Goal: Information Seeking & Learning: Learn about a topic

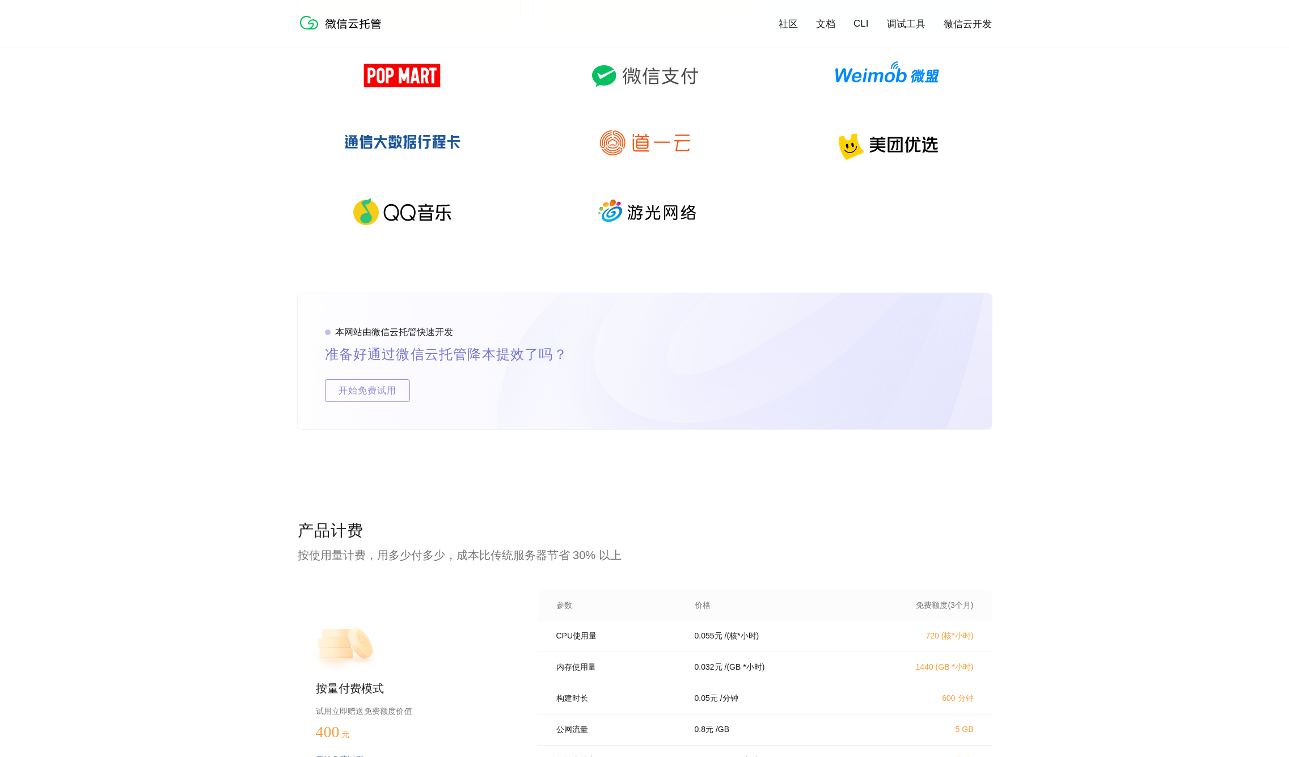
scroll to position [2265, 0]
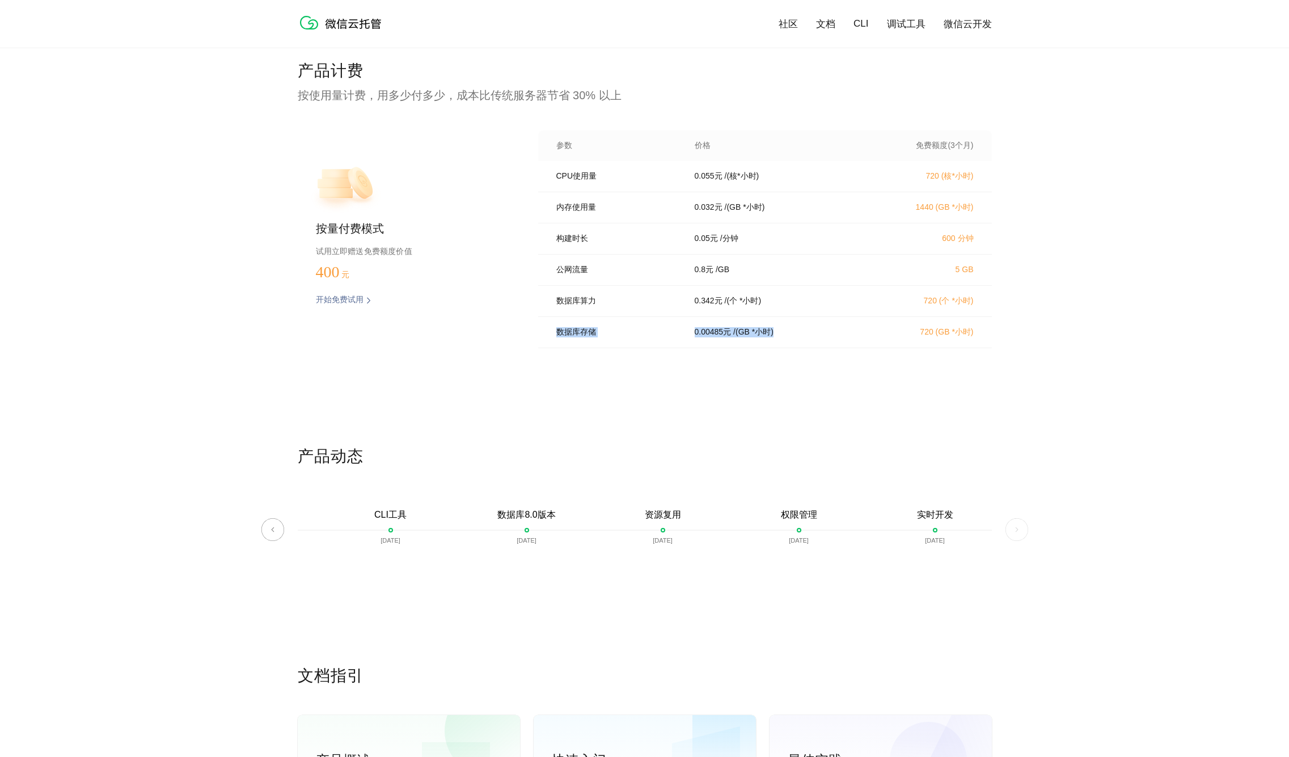
drag, startPoint x: 558, startPoint y: 341, endPoint x: 808, endPoint y: 339, distance: 250.1
click at [808, 339] on div "数据库存储 0.00485 元 / (GB *小时) 720 (GB *小时)" at bounding box center [765, 332] width 454 height 31
click at [739, 345] on div "数据库存储 0.00485 元 / (GB *小时) 720 (GB *小时)" at bounding box center [765, 332] width 454 height 31
click at [743, 337] on p "/ (GB *小时)" at bounding box center [753, 332] width 40 height 10
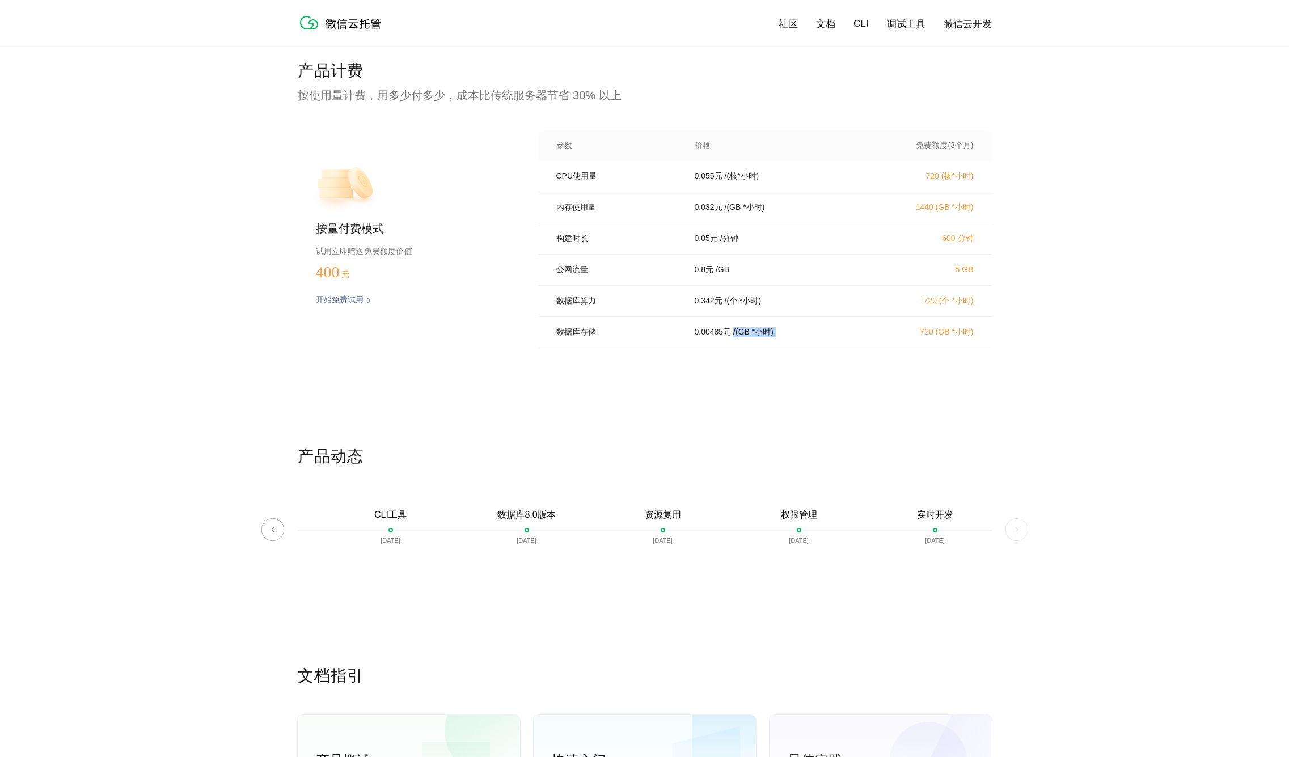
click at [743, 337] on p "/ (GB *小时)" at bounding box center [753, 332] width 40 height 10
click at [888, 348] on div "数据库存储 0.00485 元 / (GB *小时) 720 (GB *小时)" at bounding box center [765, 332] width 454 height 31
click at [751, 337] on p "/ (GB *小时)" at bounding box center [753, 332] width 40 height 10
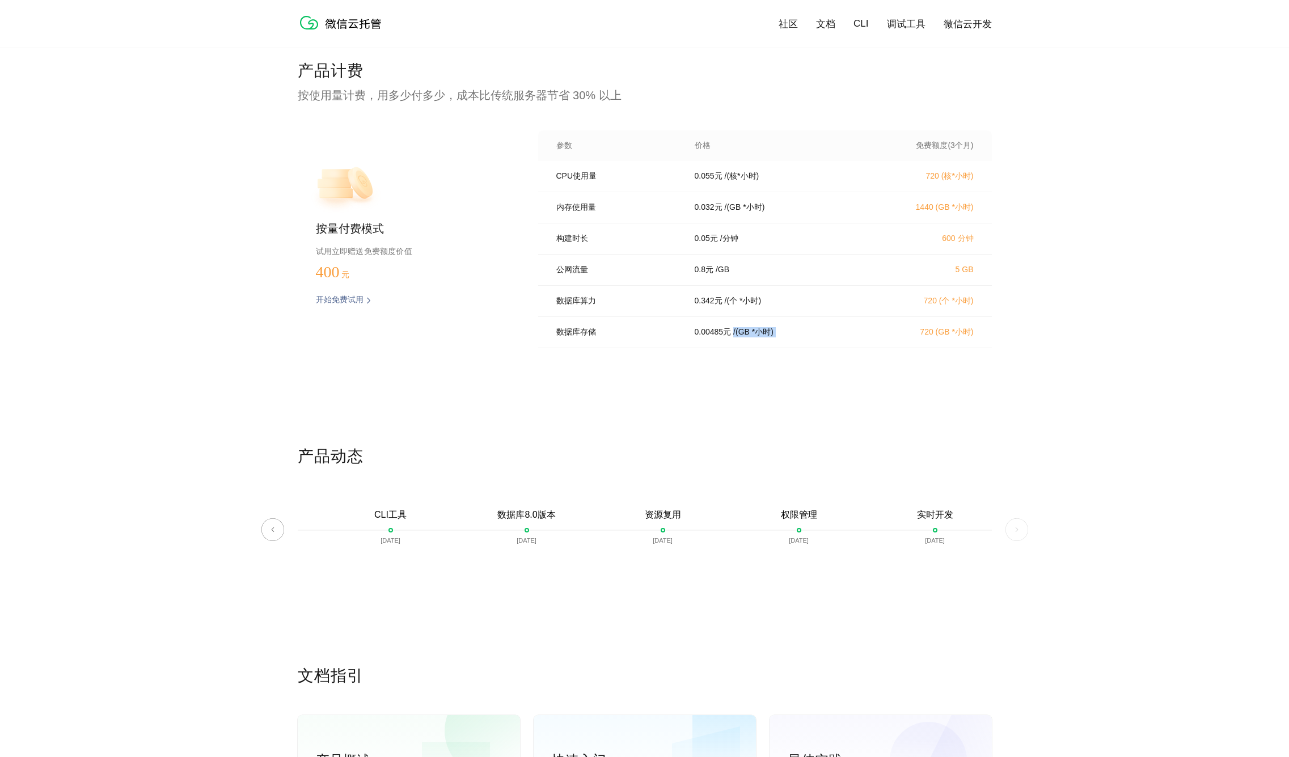
drag, startPoint x: 751, startPoint y: 342, endPoint x: 721, endPoint y: 343, distance: 30.1
click at [750, 337] on p "/ (GB *小时)" at bounding box center [753, 332] width 40 height 10
click at [699, 337] on p "0.00485 元" at bounding box center [713, 332] width 37 height 10
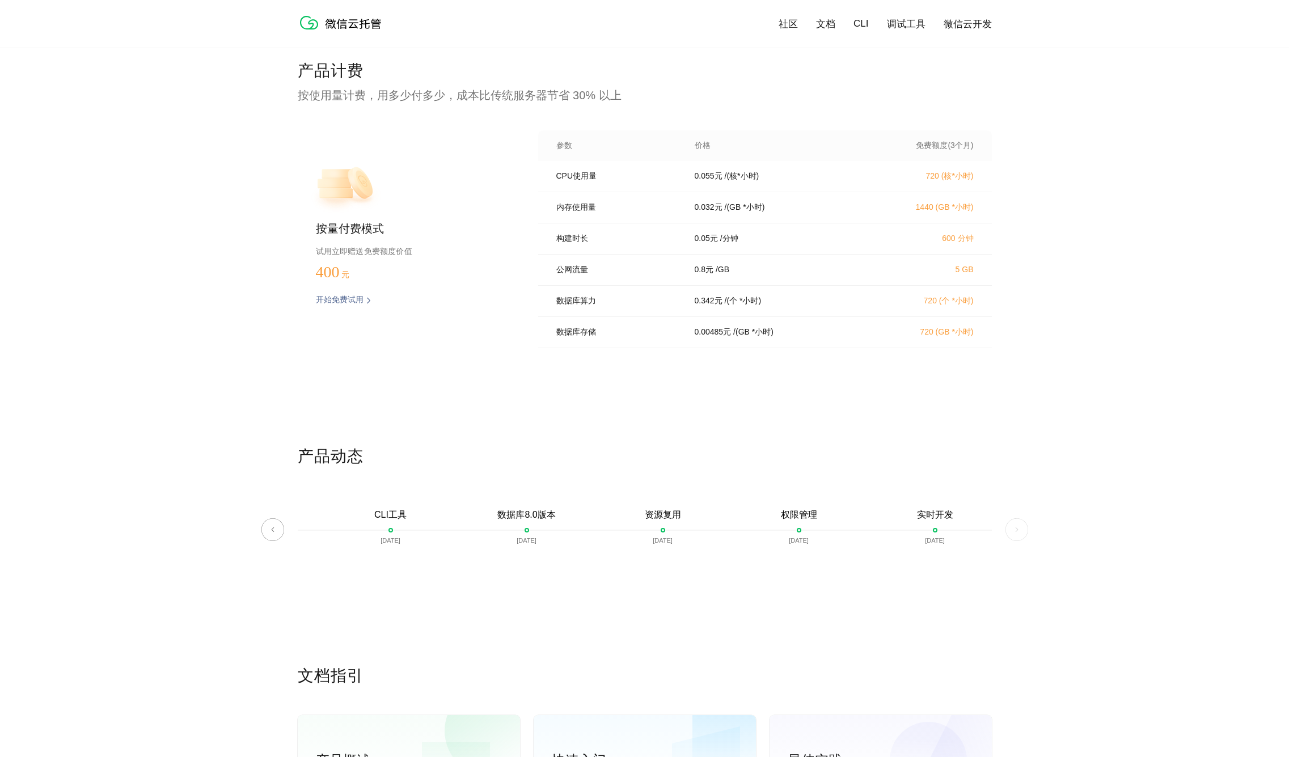
click at [737, 337] on div "0.00485 元 / ([GEOGRAPHIC_DATA] *小时)" at bounding box center [776, 332] width 191 height 10
click at [715, 337] on p "0.00485 元" at bounding box center [713, 332] width 37 height 10
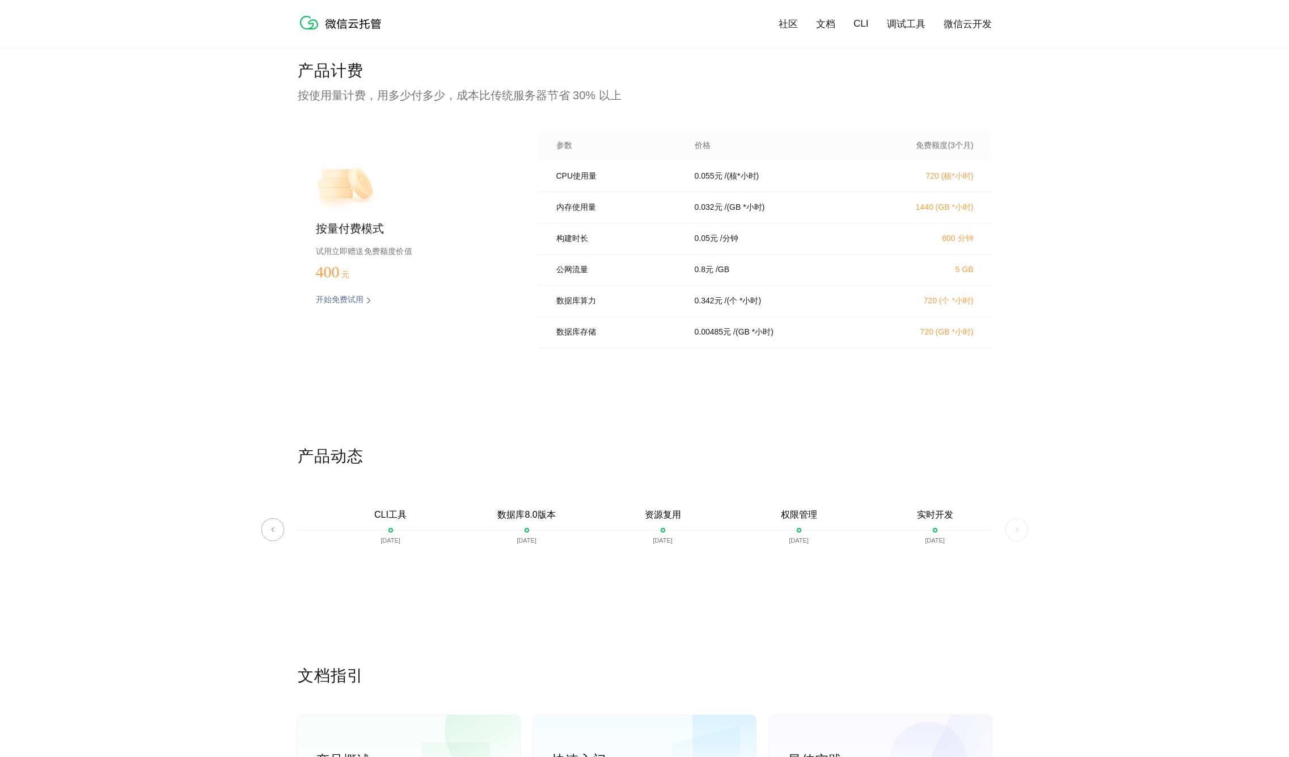
click at [818, 365] on div "产品计费 按使用量计费，用多少付多少，成本比传统服务器节省 30% 以上 按量付费模式 试用立即赠送免费额度价值 400 元 开始免费试用 预估费用 参数 价…" at bounding box center [645, 253] width 694 height 386
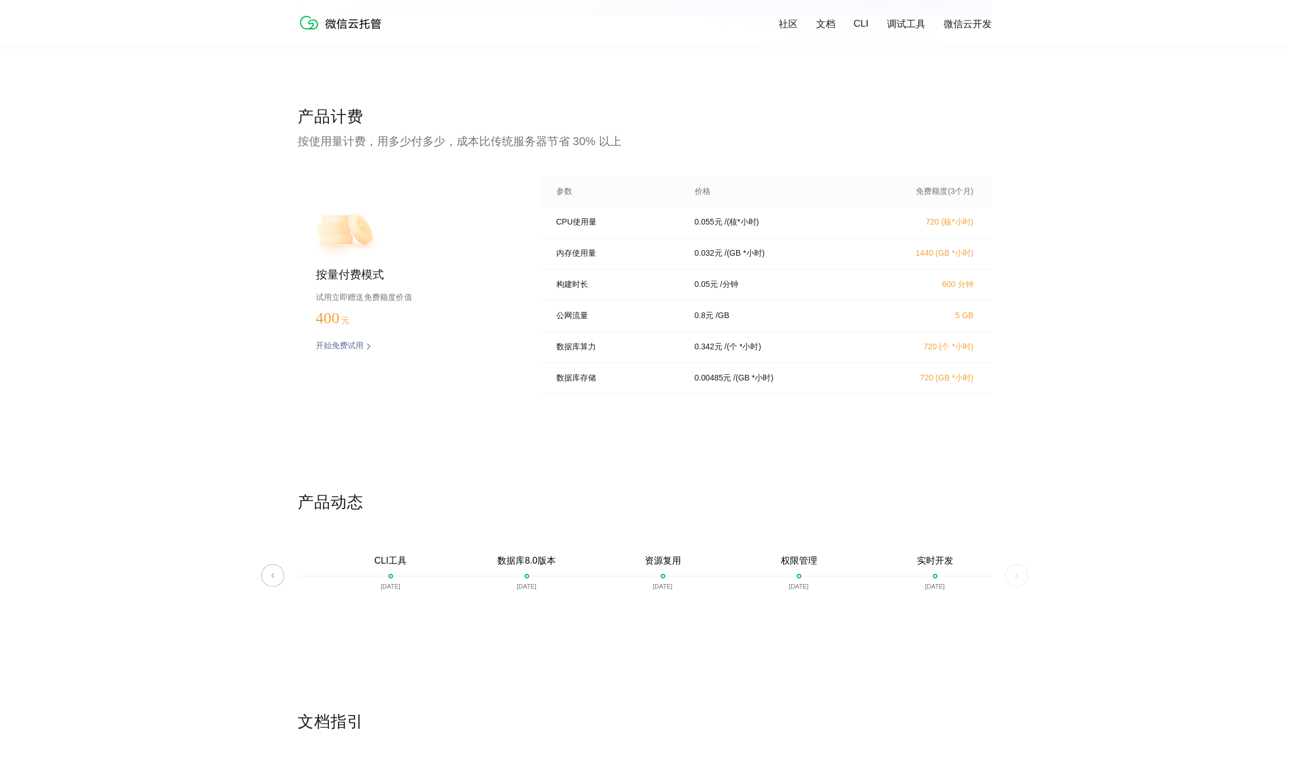
click at [720, 383] on p "0.00485 元" at bounding box center [713, 378] width 37 height 10
click at [786, 393] on div "数据库存储 0.00485 元 / (GB *小时) 720 (GB *小时)" at bounding box center [765, 378] width 454 height 31
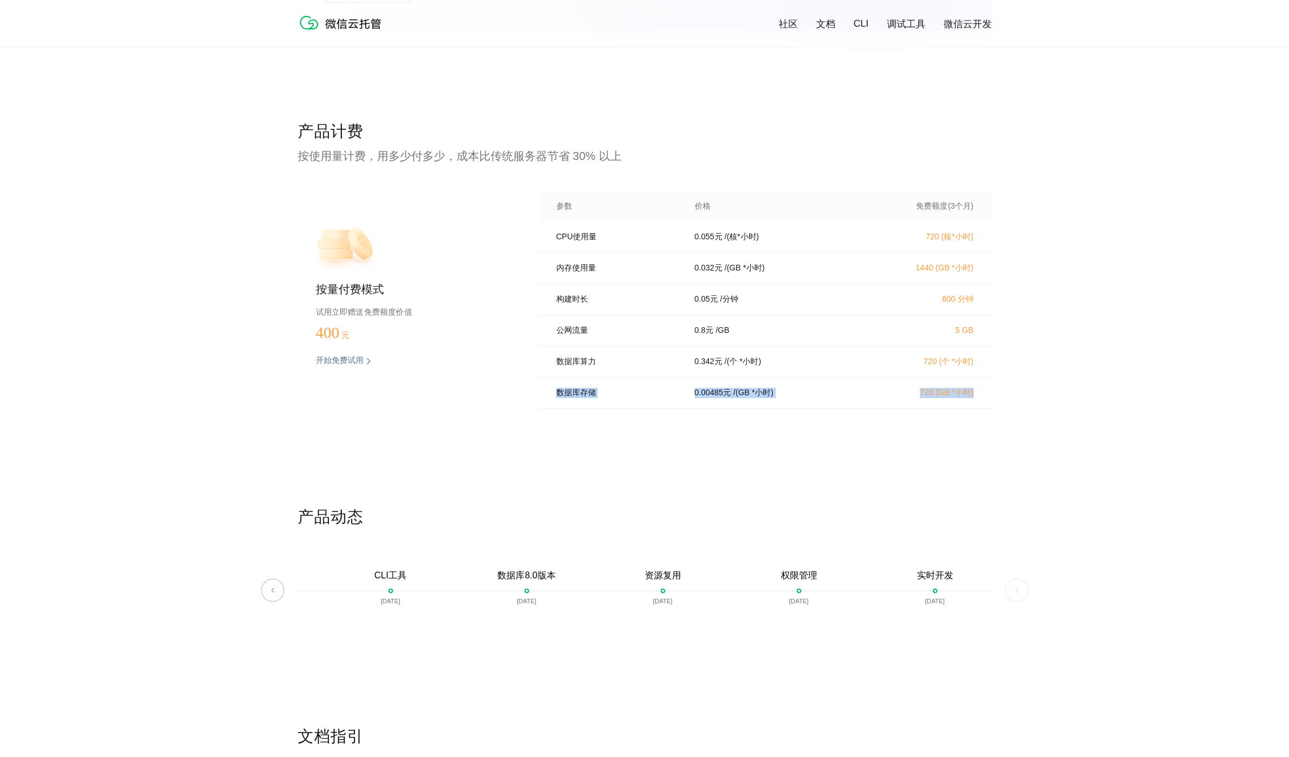
drag, startPoint x: 559, startPoint y: 403, endPoint x: 997, endPoint y: 404, distance: 438.3
click at [997, 404] on div "产品计费 按使用量计费，用多少付多少，成本比传统服务器节省 30% 以上 按量付费模式 试用立即赠送免费额度价值 400 元 开始免费试用 预估费用 参数 价…" at bounding box center [644, 314] width 1289 height 386
click at [788, 428] on div "产品计费 按使用量计费，用多少付多少，成本比传统服务器节省 30% 以上 按量付费模式 试用立即赠送免费额度价值 400 元 开始免费试用 预估费用 参数 价…" at bounding box center [645, 314] width 694 height 386
click at [670, 418] on div "产品计费 按使用量计费，用多少付多少，成本比传统服务器节省 30% 以上 按量付费模式 试用立即赠送免费额度价值 400 元 开始免费试用 预估费用 参数 价…" at bounding box center [645, 314] width 694 height 386
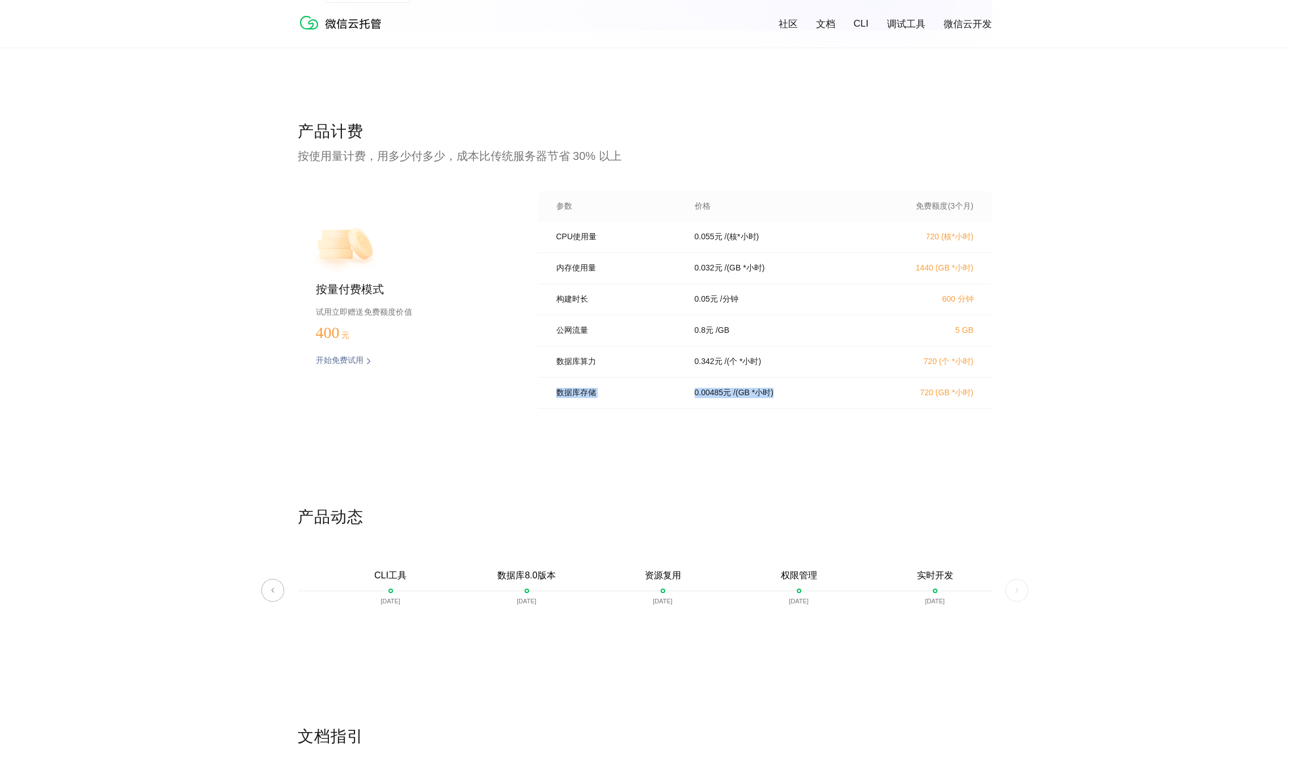
drag, startPoint x: 557, startPoint y: 401, endPoint x: 811, endPoint y: 399, distance: 254.1
click at [811, 399] on div "数据库存储 0.00485 元 / (GB *小时) 720 (GB *小时)" at bounding box center [765, 393] width 454 height 31
click at [811, 398] on div "0.00485 元 / ([GEOGRAPHIC_DATA] *小时)" at bounding box center [776, 393] width 191 height 10
drag, startPoint x: 556, startPoint y: 370, endPoint x: 812, endPoint y: 381, distance: 256.0
click at [861, 378] on div "数据库算力 0.342 元 / (个 *小时) 720 (个 *小时)" at bounding box center [765, 361] width 454 height 31
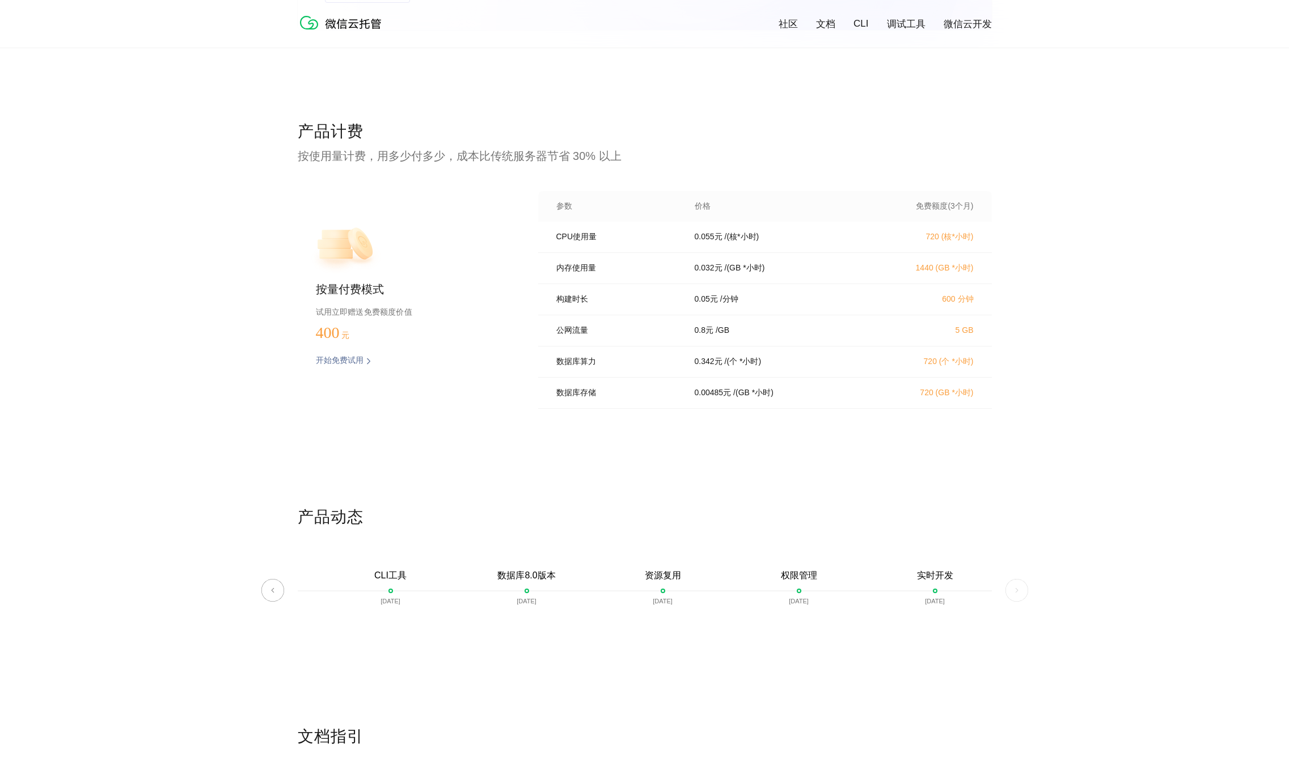
click at [812, 378] on div "数据库算力 0.342 元 / (个 *小时) 720 (个 *小时)" at bounding box center [765, 361] width 454 height 31
drag, startPoint x: 787, startPoint y: 375, endPoint x: 543, endPoint y: 336, distance: 246.5
click at [581, 373] on div "数据库算力 0.342 元 / (个 *小时) 720 (个 *小时)" at bounding box center [765, 361] width 454 height 31
click at [581, 374] on div "数据库算力 0.342 元 / (个 *小时) 720 (个 *小时)" at bounding box center [765, 361] width 454 height 31
drag, startPoint x: 557, startPoint y: 403, endPoint x: 790, endPoint y: 398, distance: 233.1
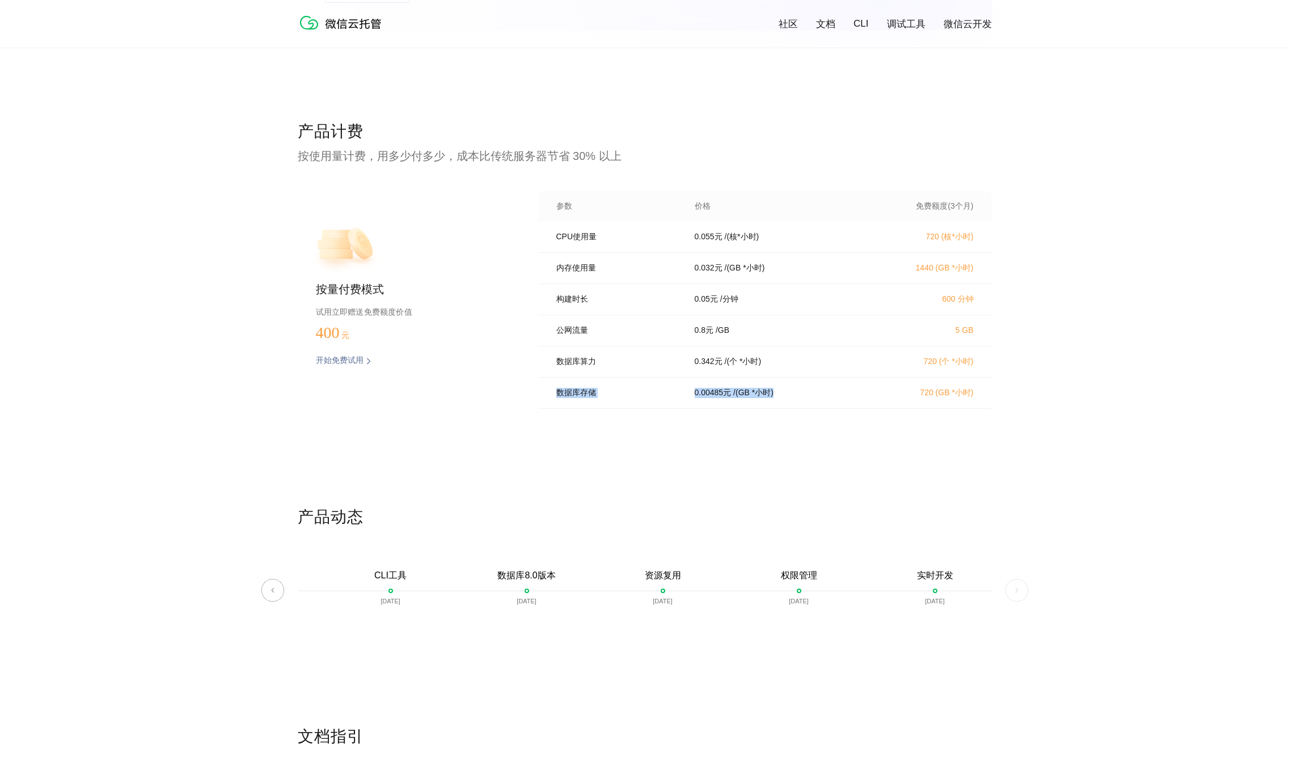
click at [790, 398] on div "数据库存储 0.00485 元 / (GB *小时) 720 (GB *小时)" at bounding box center [765, 393] width 454 height 31
drag, startPoint x: 604, startPoint y: 383, endPoint x: 586, endPoint y: 378, distance: 19.3
click at [604, 378] on div "数据库算力 0.342 元 / (个 *小时) 720 (个 *小时)" at bounding box center [765, 361] width 454 height 31
drag, startPoint x: 556, startPoint y: 369, endPoint x: 988, endPoint y: 403, distance: 433.4
click at [988, 403] on div "CPU使用量 0.055 元 / (核*小时) 720 (核*小时) 内存使用量 0.032 元 / (GB *小时) 1440 (GB *小时) 构建时长 …" at bounding box center [765, 319] width 454 height 194
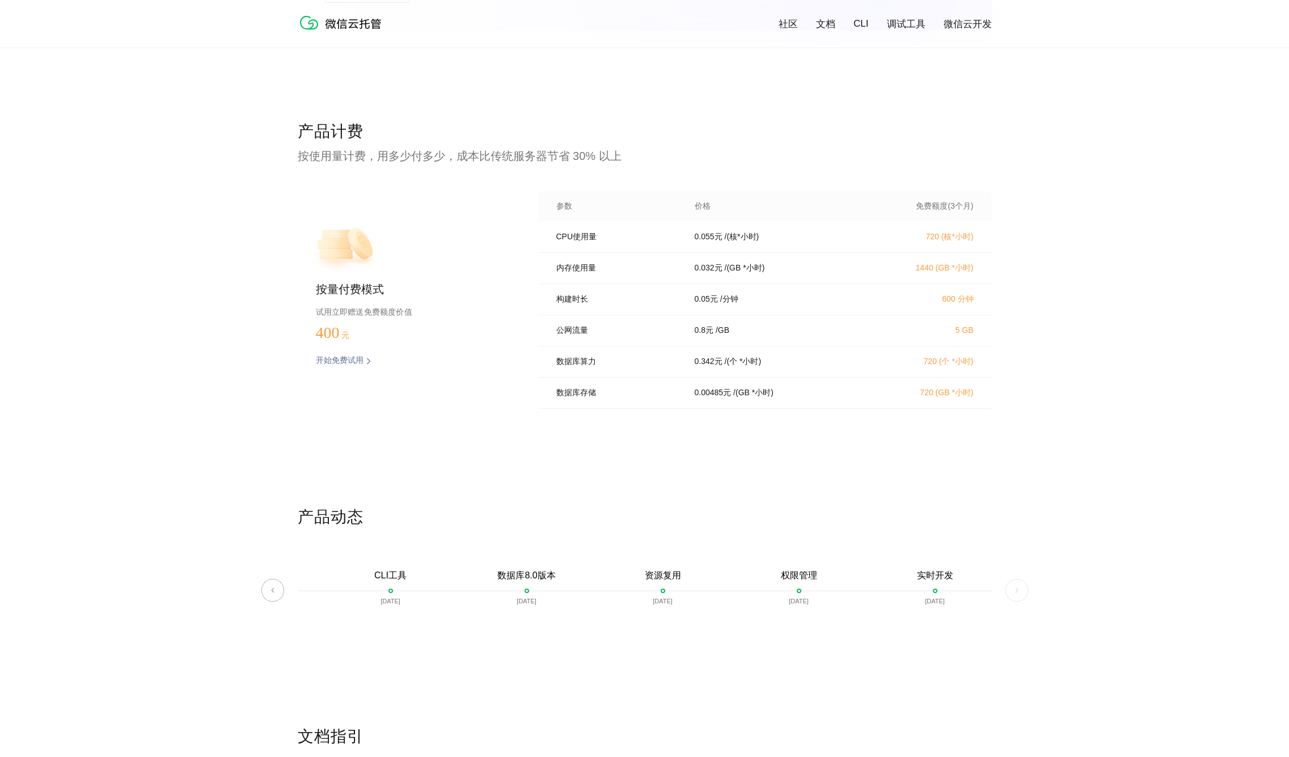
click at [569, 242] on p "CPU使用量" at bounding box center [617, 237] width 122 height 10
drag, startPoint x: 553, startPoint y: 240, endPoint x: 988, endPoint y: 273, distance: 436.2
click at [988, 273] on div "CPU使用量 0.055 元 / (核*小时) 720 (核*小时) 内存使用量 0.032 元 / (GB *小时) 1440 (GB *小时) 构建时长 …" at bounding box center [765, 319] width 454 height 194
click at [658, 250] on div "CPU使用量 0.055 元 / (核*小时) 720 (核*小时)" at bounding box center [765, 237] width 454 height 31
drag, startPoint x: 555, startPoint y: 237, endPoint x: 994, endPoint y: 272, distance: 440.9
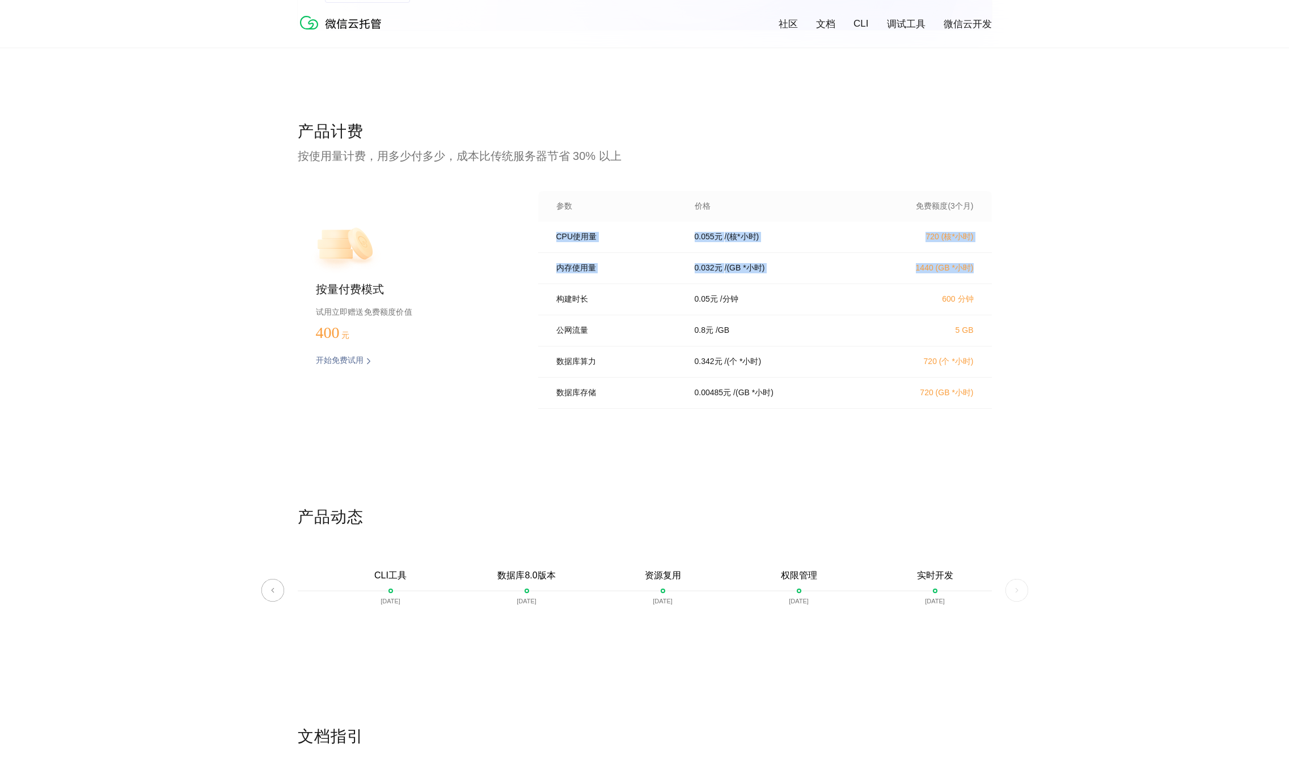
click at [994, 272] on div "产品计费 按使用量计费，用多少付多少，成本比传统服务器节省 30% 以上 按量付费模式 试用立即赠送免费额度价值 400 元 开始免费试用 预估费用 参数 价…" at bounding box center [644, 314] width 1289 height 386
drag, startPoint x: 992, startPoint y: 274, endPoint x: 553, endPoint y: 243, distance: 440.6
click at [553, 243] on div "产品计费 按使用量计费，用多少付多少，成本比传统服务器节省 30% 以上 按量付费模式 试用立即赠送免费额度价值 400 元 开始免费试用 预估费用 参数 价…" at bounding box center [644, 314] width 1289 height 386
click at [553, 242] on div "CPU使用量 0.055 元 / (核*小时) 720 (核*小时)" at bounding box center [765, 237] width 454 height 31
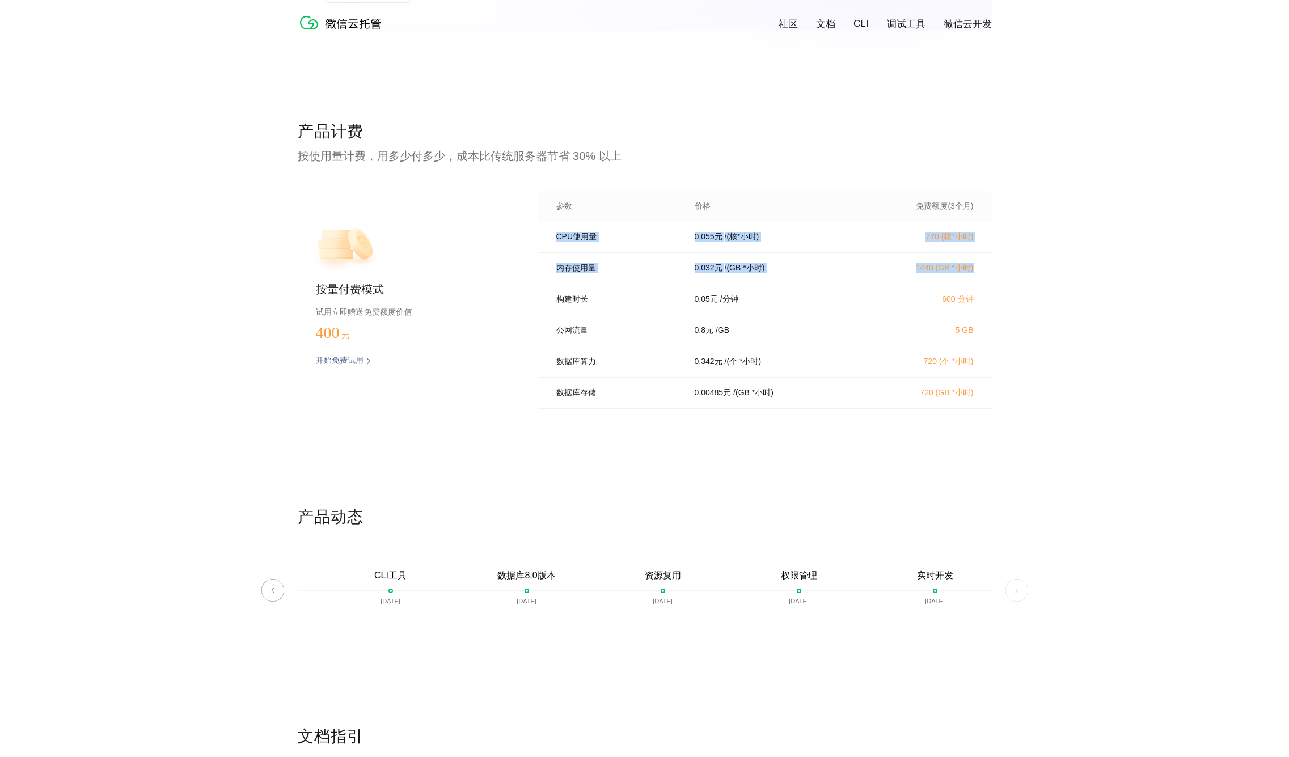
drag, startPoint x: 553, startPoint y: 240, endPoint x: 990, endPoint y: 274, distance: 437.4
click at [990, 274] on div "CPU使用量 0.055 元 / (核*小时) 720 (核*小时) 内存使用量 0.032 元 / (GB *小时) 1440 (GB *小时) 构建时长 …" at bounding box center [765, 319] width 454 height 194
click at [990, 274] on div "内存使用量 0.032 元 / (GB *小时) 1440 (GB *小时)" at bounding box center [765, 268] width 454 height 31
drag, startPoint x: 996, startPoint y: 273, endPoint x: 546, endPoint y: 243, distance: 451.8
click at [546, 243] on div "产品计费 按使用量计费，用多少付多少，成本比传统服务器节省 30% 以上 按量付费模式 试用立即赠送免费额度价值 400 元 开始免费试用 预估费用 参数 价…" at bounding box center [644, 314] width 1289 height 386
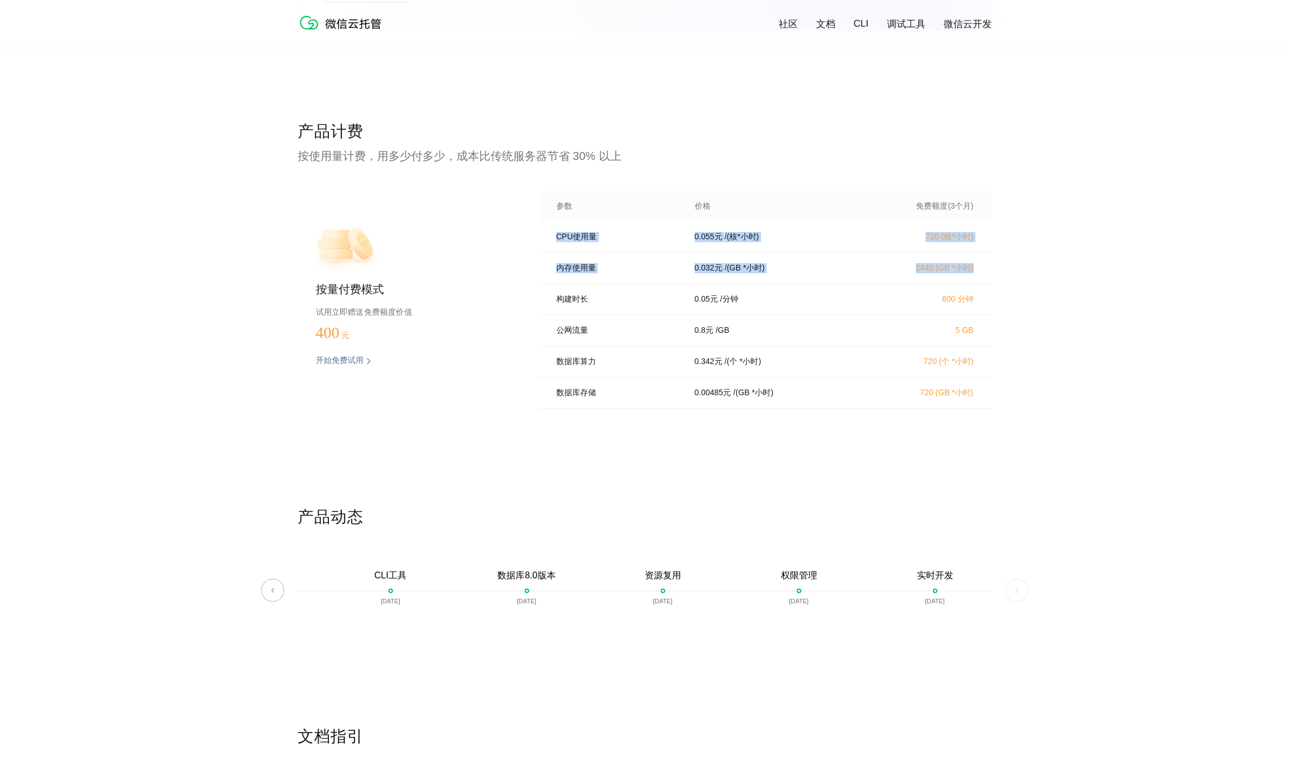
click at [548, 242] on div "CPU使用量 0.055 元 / (核*小时) 720 (核*小时)" at bounding box center [765, 237] width 454 height 31
click at [566, 240] on p "CPU使用量" at bounding box center [617, 237] width 122 height 10
click at [667, 273] on p "内存使用量" at bounding box center [617, 268] width 122 height 10
click at [572, 253] on div "CPU使用量 0.055 元 / (核*小时) 720 (核*小时)" at bounding box center [765, 237] width 454 height 31
drag, startPoint x: 552, startPoint y: 239, endPoint x: 1063, endPoint y: 282, distance: 512.2
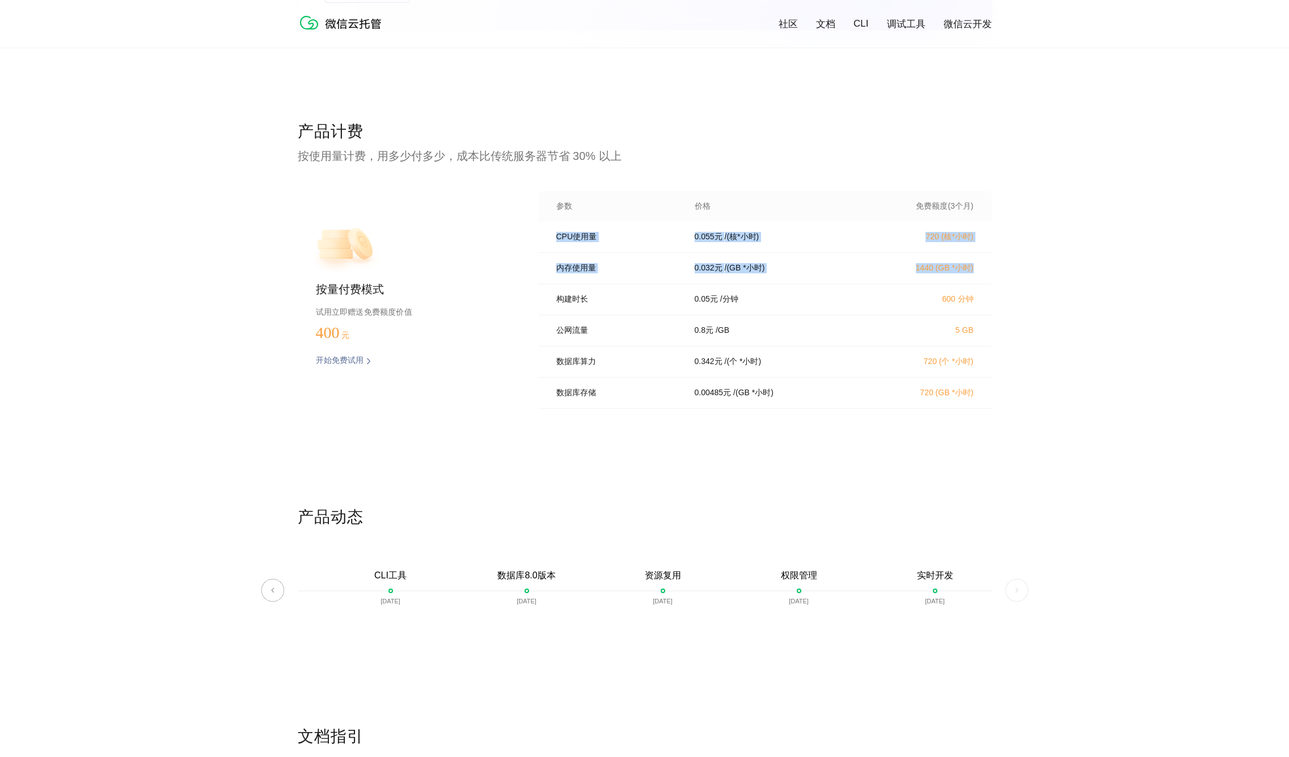
click at [1033, 282] on div "产品计费 按使用量计费，用多少付多少，成本比传统服务器节省 30% 以上 按量付费模式 试用立即赠送免费额度价值 400 元 开始免费试用 预估费用 参数 价…" at bounding box center [644, 314] width 1289 height 386
drag, startPoint x: 992, startPoint y: 277, endPoint x: 986, endPoint y: 281, distance: 7.4
click at [991, 277] on div "产品计费 按使用量计费，用多少付多少，成本比传统服务器节省 30% 以上 按量付费模式 试用立即赠送免费额度价值 400 元 开始免费试用 预估费用 参数 价…" at bounding box center [644, 314] width 1289 height 386
drag, startPoint x: 579, startPoint y: 369, endPoint x: 668, endPoint y: 370, distance: 89.0
click at [598, 367] on p "数据库算力" at bounding box center [617, 362] width 122 height 10
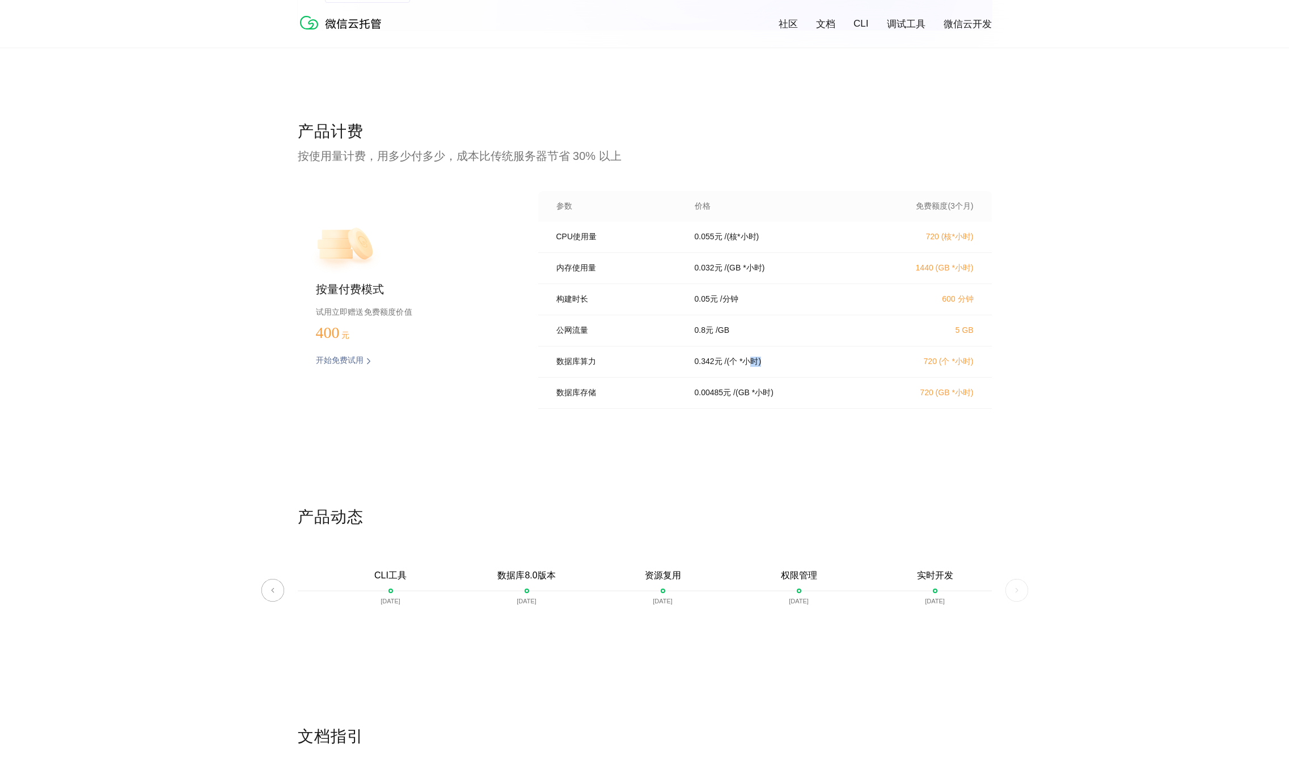
drag, startPoint x: 780, startPoint y: 368, endPoint x: 838, endPoint y: 367, distance: 57.8
click at [833, 367] on div "0.342 元 / (个 *小时)" at bounding box center [776, 362] width 191 height 10
click at [857, 367] on div "0.342 元 / (个 *小时)" at bounding box center [776, 362] width 191 height 10
click at [655, 386] on div "数据库存储 0.00485 元 / (GB *小时) 720 (GB *小时)" at bounding box center [765, 393] width 454 height 31
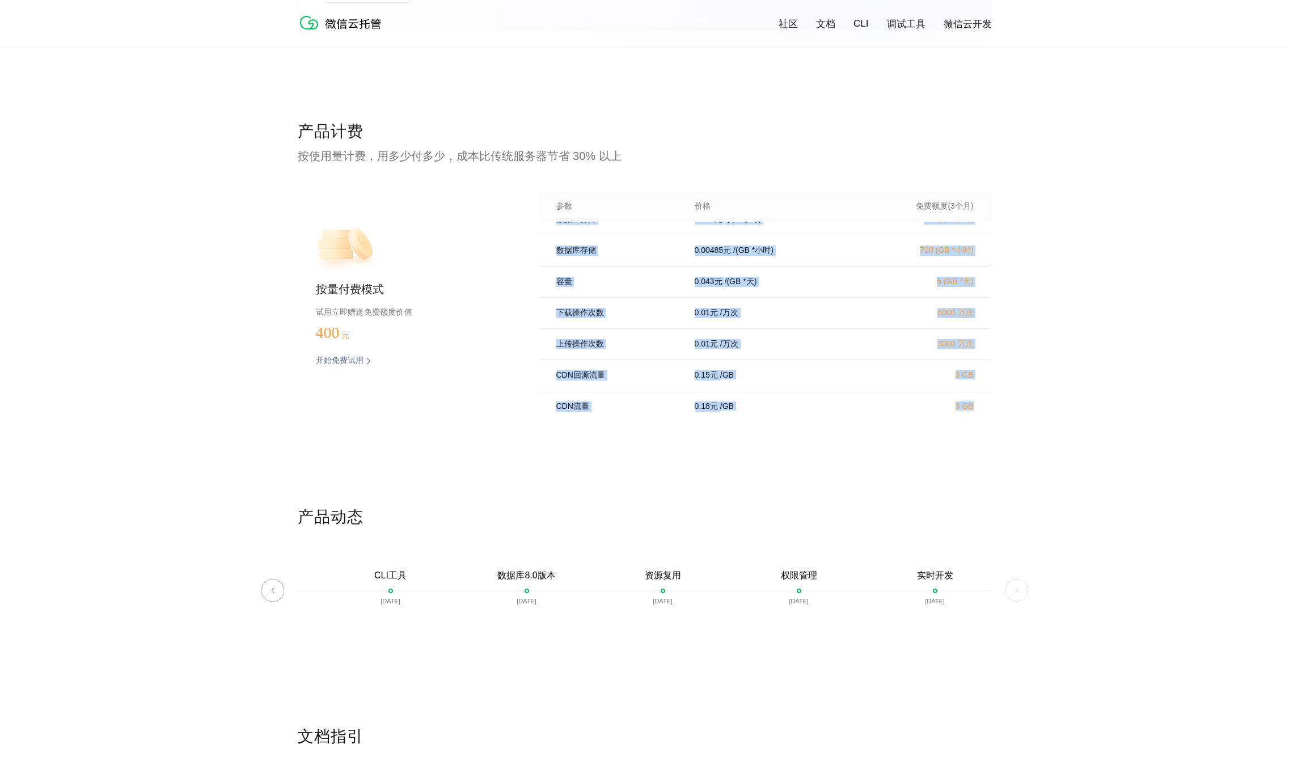
drag, startPoint x: 556, startPoint y: 370, endPoint x: 975, endPoint y: 431, distance: 423.5
click at [975, 431] on div "产品计费 按使用量计费，用多少付多少，成本比传统服务器节省 30% 以上 按量付费模式 试用立即赠送免费额度价值 400 元 开始免费试用 预估费用 参数 价…" at bounding box center [645, 314] width 694 height 386
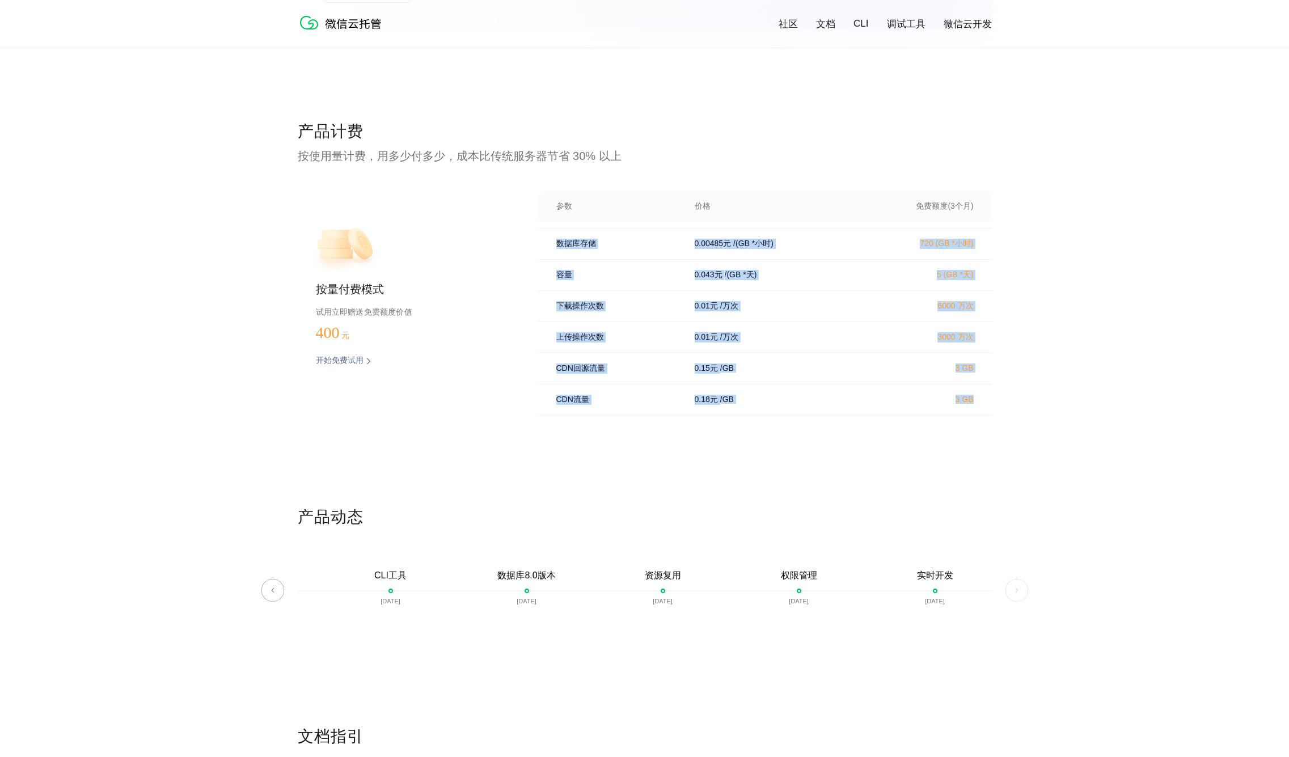
click at [976, 430] on div "产品计费 按使用量计费，用多少付多少，成本比传统服务器节省 30% 以上 按量付费模式 试用立即赠送免费额度价值 400 元 开始免费试用 预估费用 参数 价…" at bounding box center [645, 314] width 694 height 386
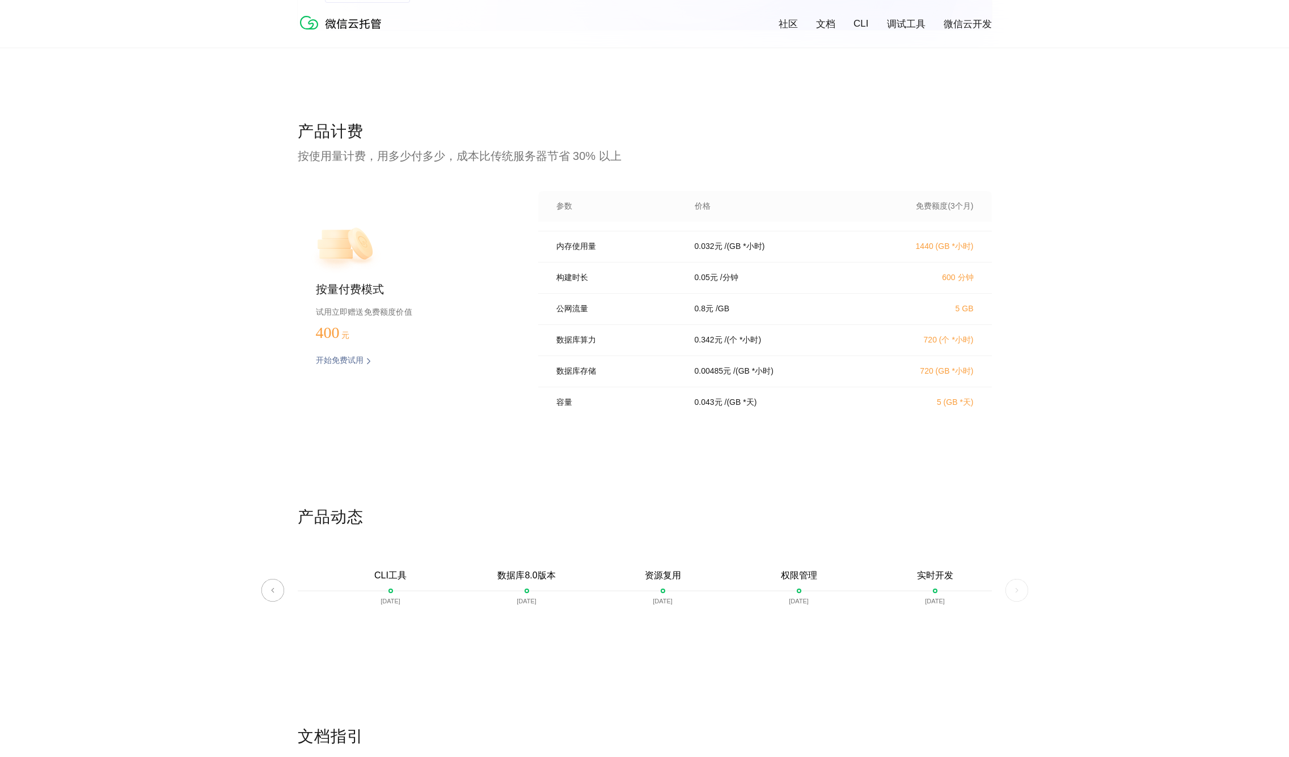
scroll to position [60, 0]
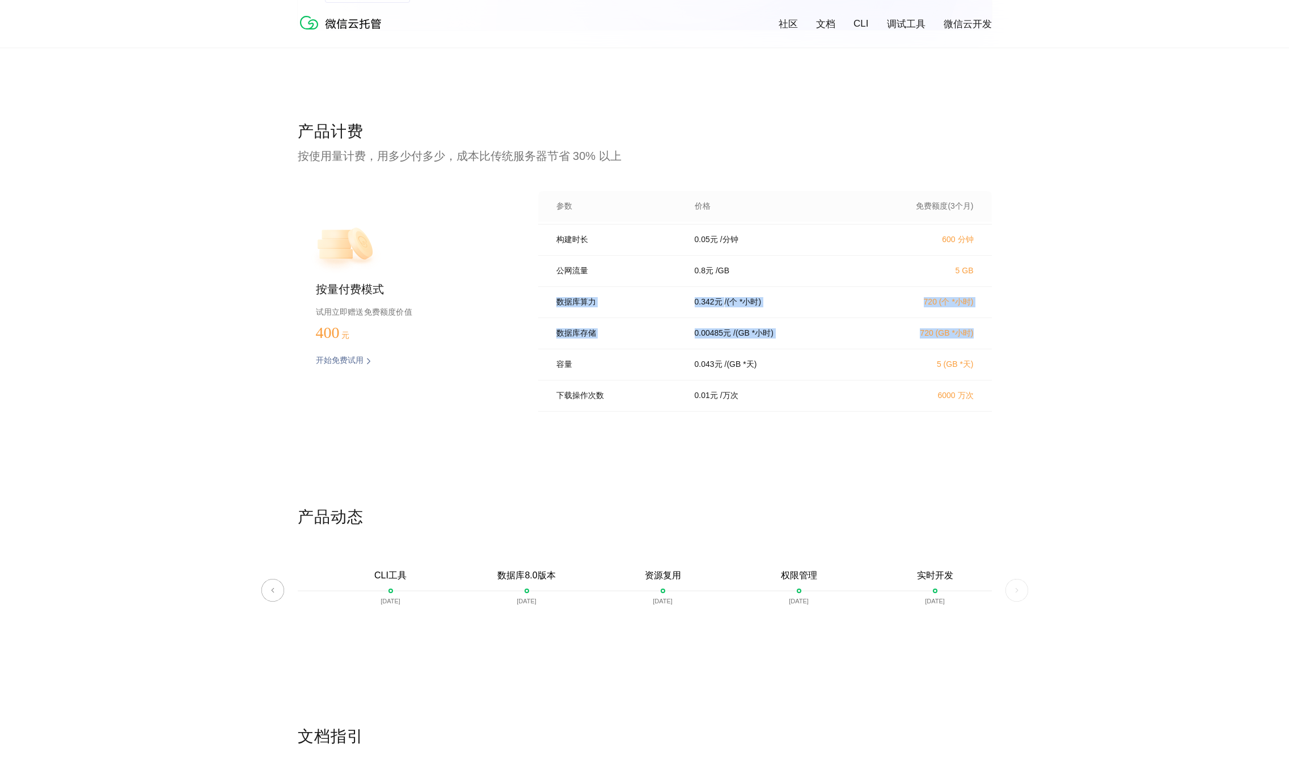
drag, startPoint x: 556, startPoint y: 308, endPoint x: 990, endPoint y: 340, distance: 435.0
click at [990, 340] on div "CPU使用量 0.055 元 / (核*小时) 720 (核*小时) 内存使用量 0.032 元 / (GB *小时) 1440 (GB *小时) 构建时长 …" at bounding box center [765, 319] width 454 height 194
click at [990, 340] on div "数据库存储 0.00485 元 / (GB *小时) 720 (GB *小时)" at bounding box center [765, 333] width 454 height 31
click at [731, 339] on p "0.00485 元" at bounding box center [713, 333] width 37 height 10
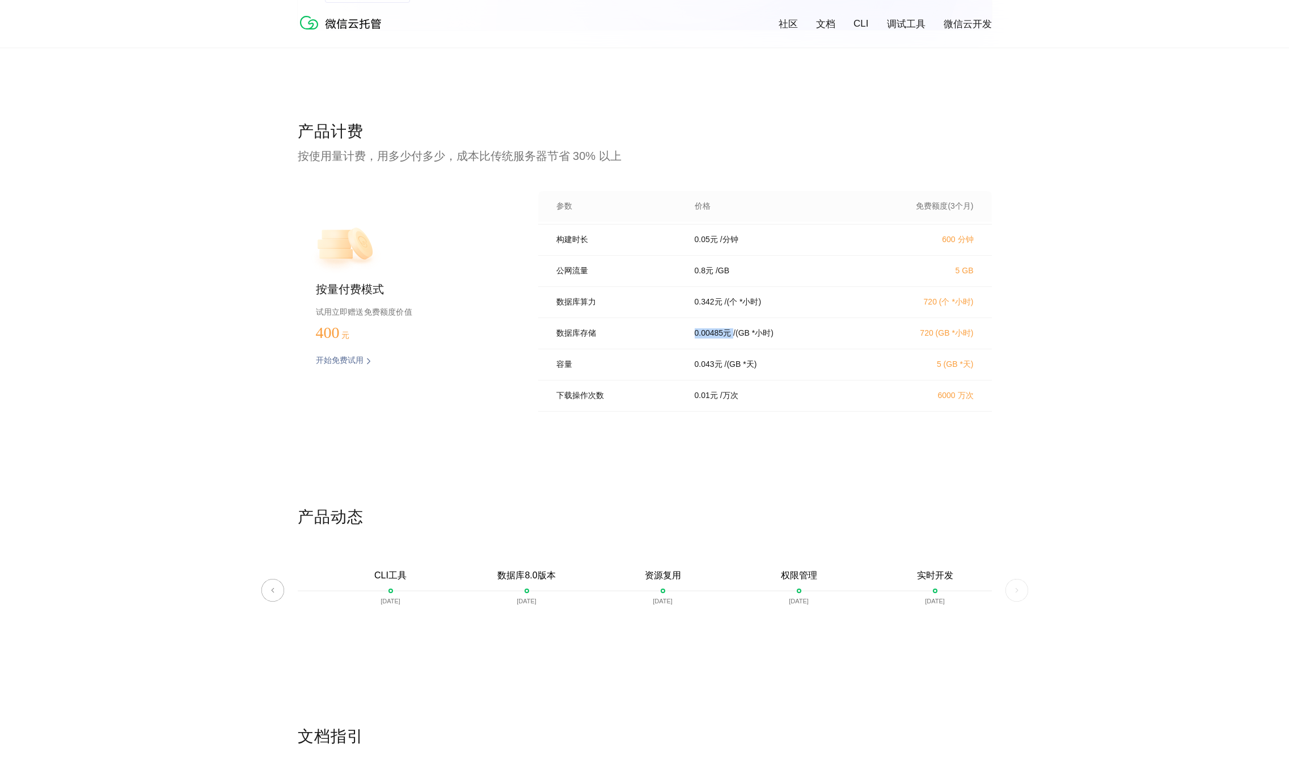
click at [731, 339] on p "0.00485 元" at bounding box center [713, 333] width 37 height 10
click at [746, 339] on p "/ (GB *小时)" at bounding box center [753, 333] width 40 height 10
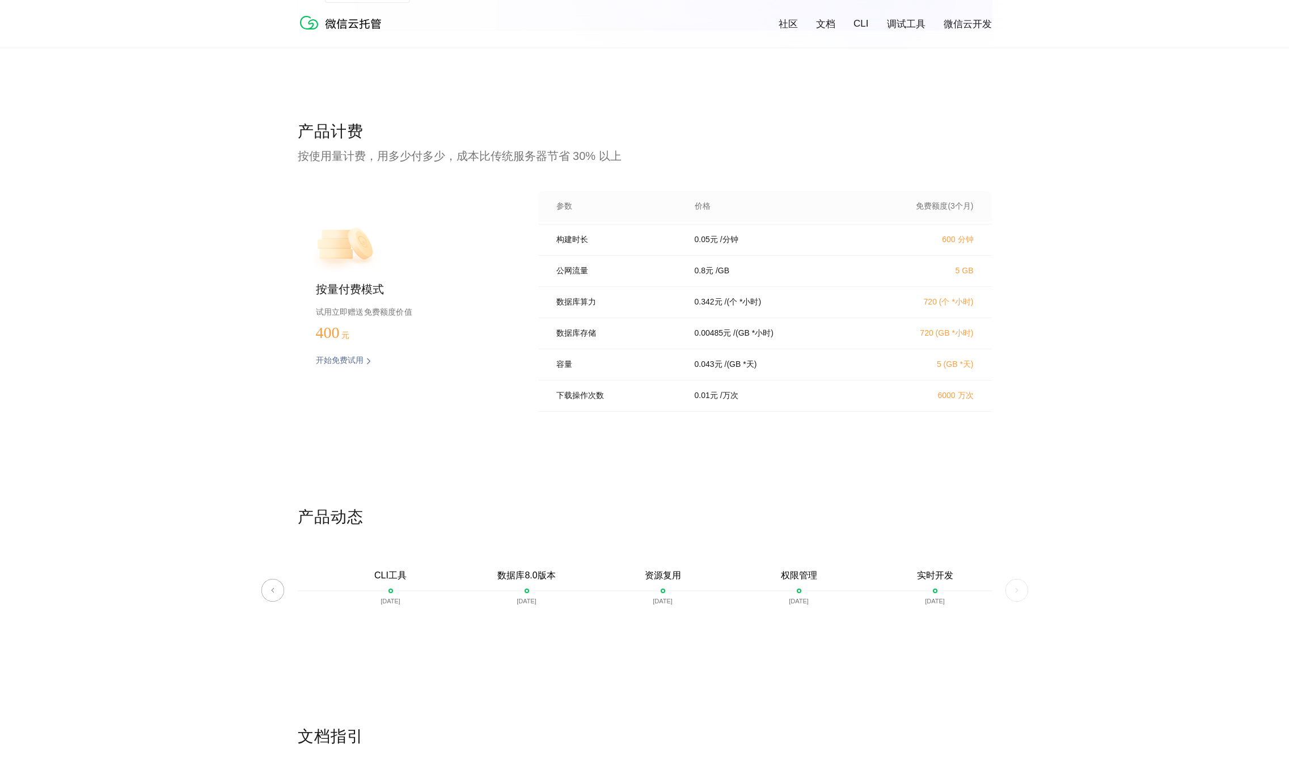
click at [732, 339] on p "0.00485 元" at bounding box center [713, 333] width 37 height 10
click at [568, 339] on p "数据库存储" at bounding box center [617, 333] width 122 height 10
drag, startPoint x: 568, startPoint y: 343, endPoint x: 601, endPoint y: 345, distance: 32.4
click at [569, 339] on p "数据库存储" at bounding box center [617, 333] width 122 height 10
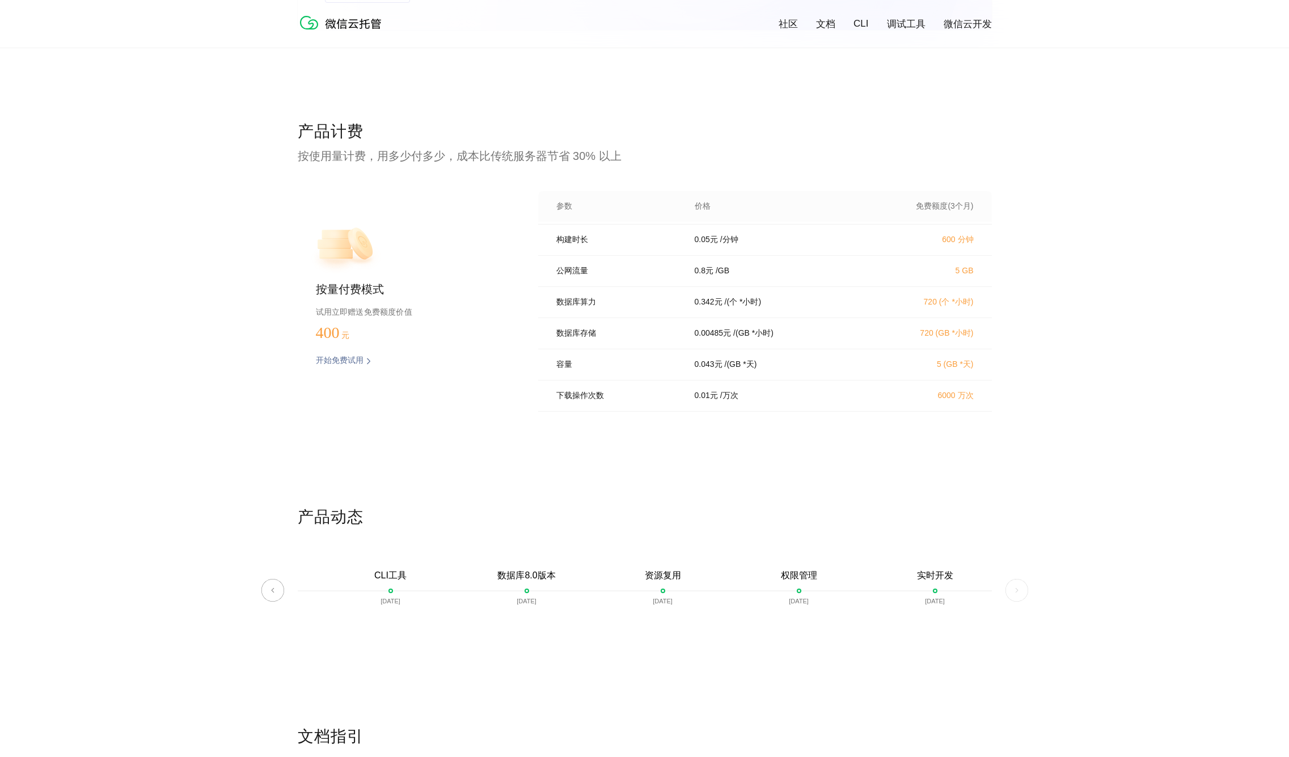
click at [605, 339] on p "数据库存储" at bounding box center [617, 333] width 122 height 10
click at [610, 339] on p "数据库存储" at bounding box center [617, 333] width 122 height 10
click at [615, 339] on p "数据库存储" at bounding box center [617, 333] width 122 height 10
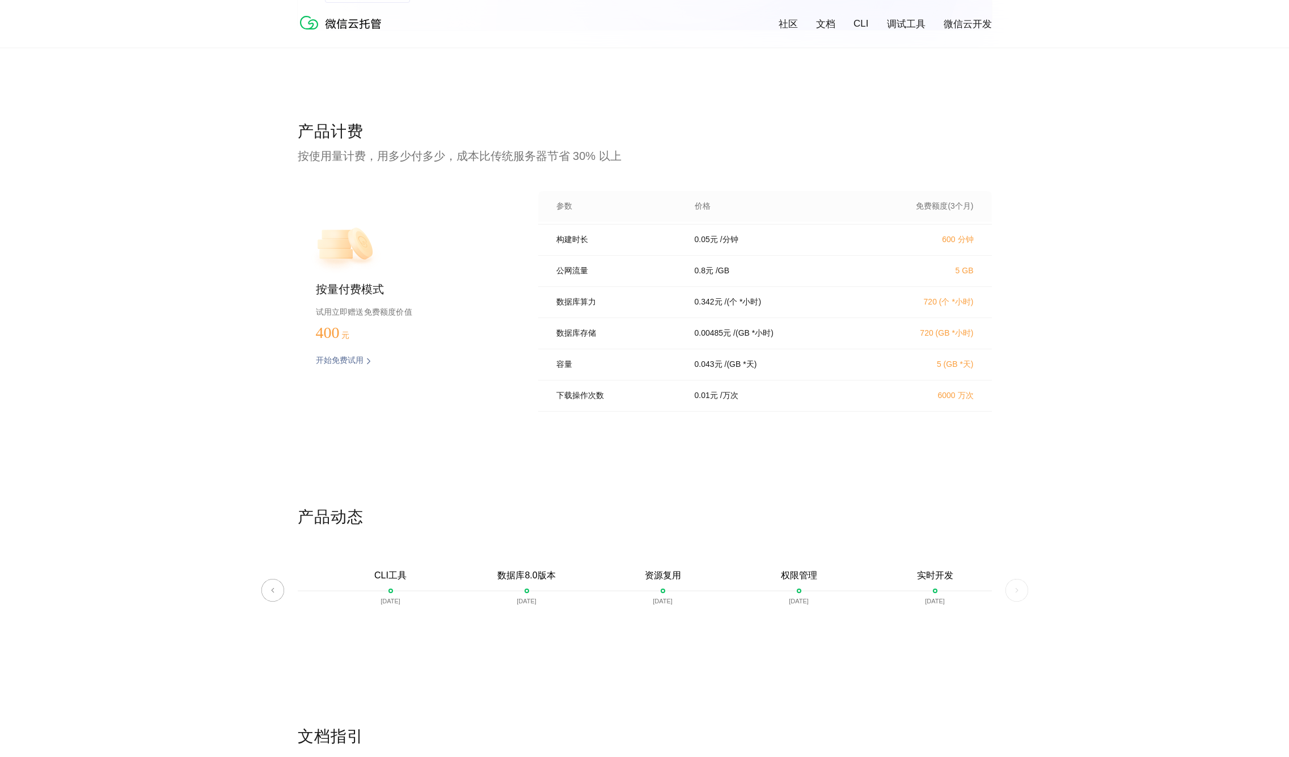
click at [616, 339] on p "数据库存储" at bounding box center [617, 333] width 122 height 10
click at [618, 339] on p "数据库存储" at bounding box center [617, 333] width 122 height 10
click at [620, 339] on p "数据库存储" at bounding box center [617, 333] width 122 height 10
